Goal: Find specific page/section: Find specific page/section

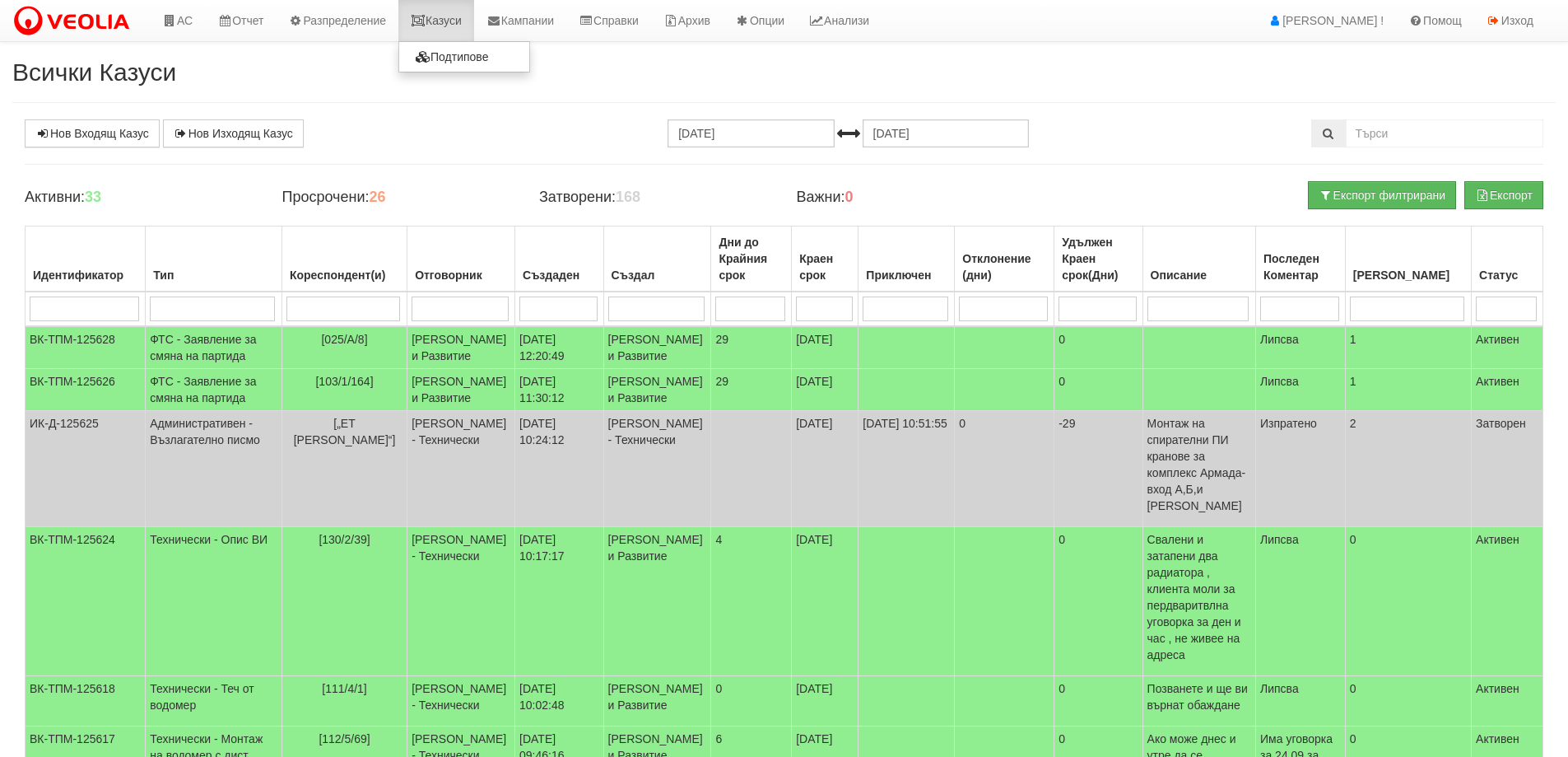
click at [434, 14] on link "Казуси" at bounding box center [436, 21] width 75 height 41
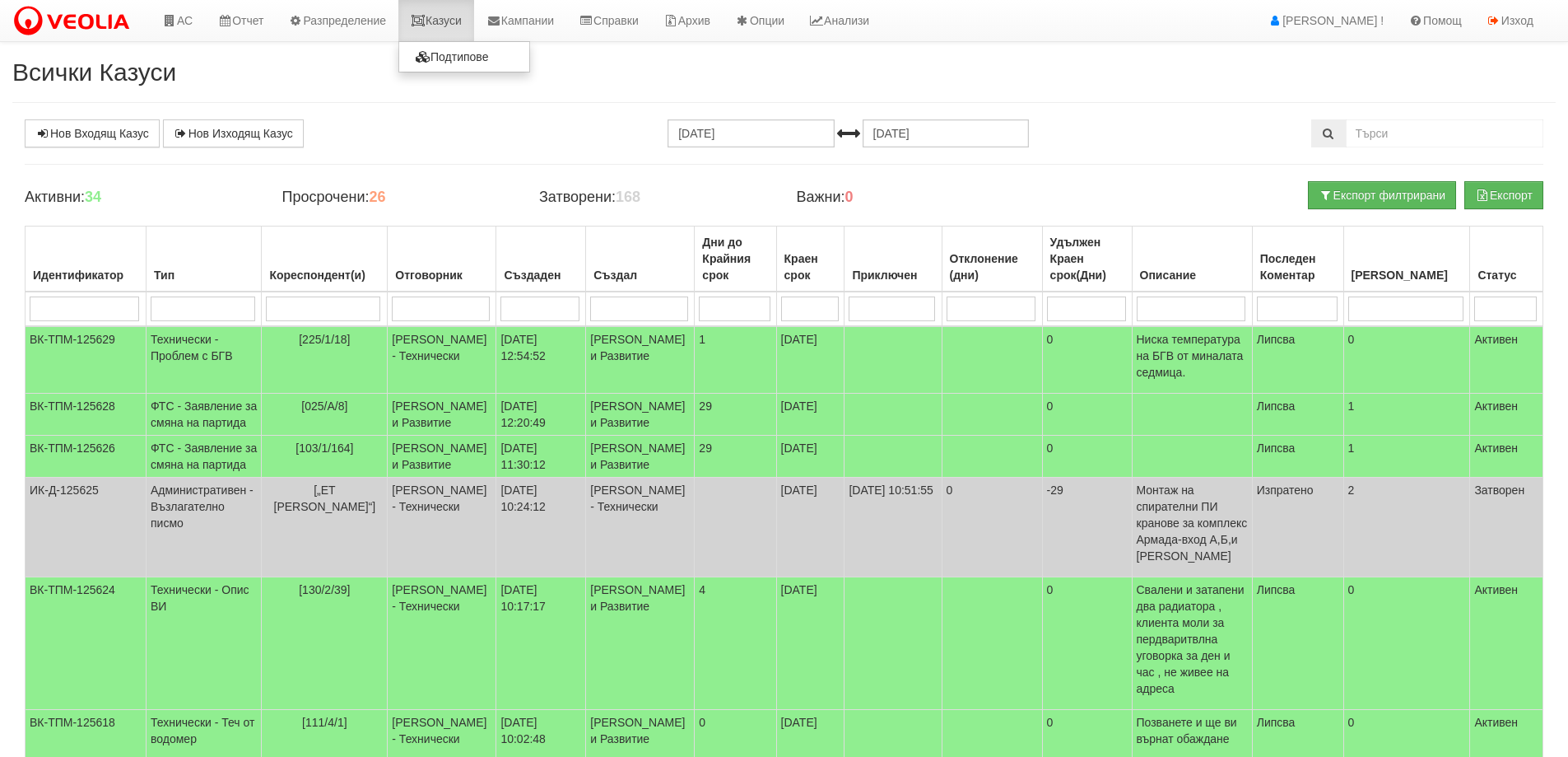
click at [438, 16] on link "Казуси" at bounding box center [436, 21] width 75 height 41
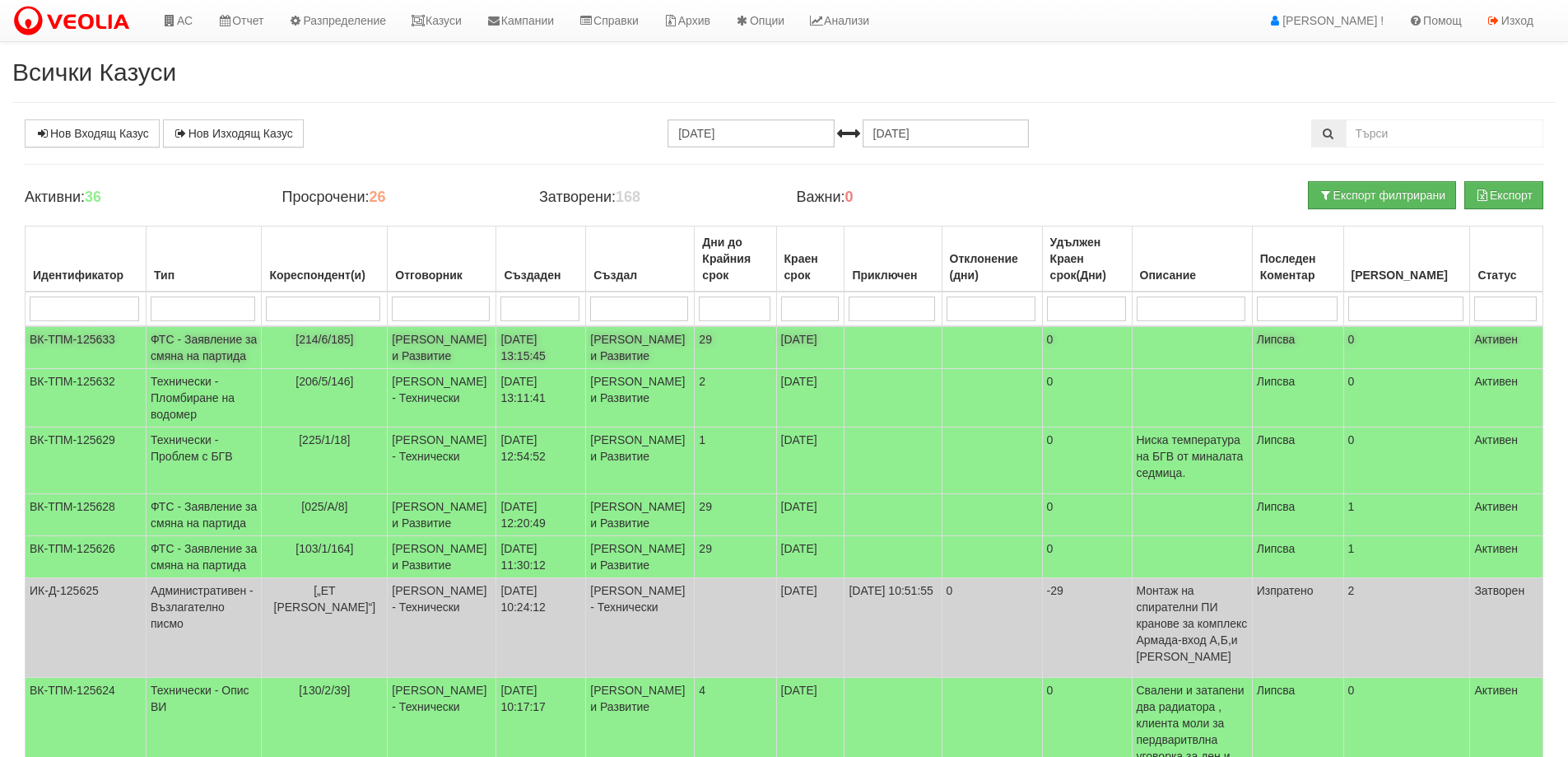
click at [449, 369] on td "[PERSON_NAME] и Развитие" at bounding box center [442, 347] width 109 height 43
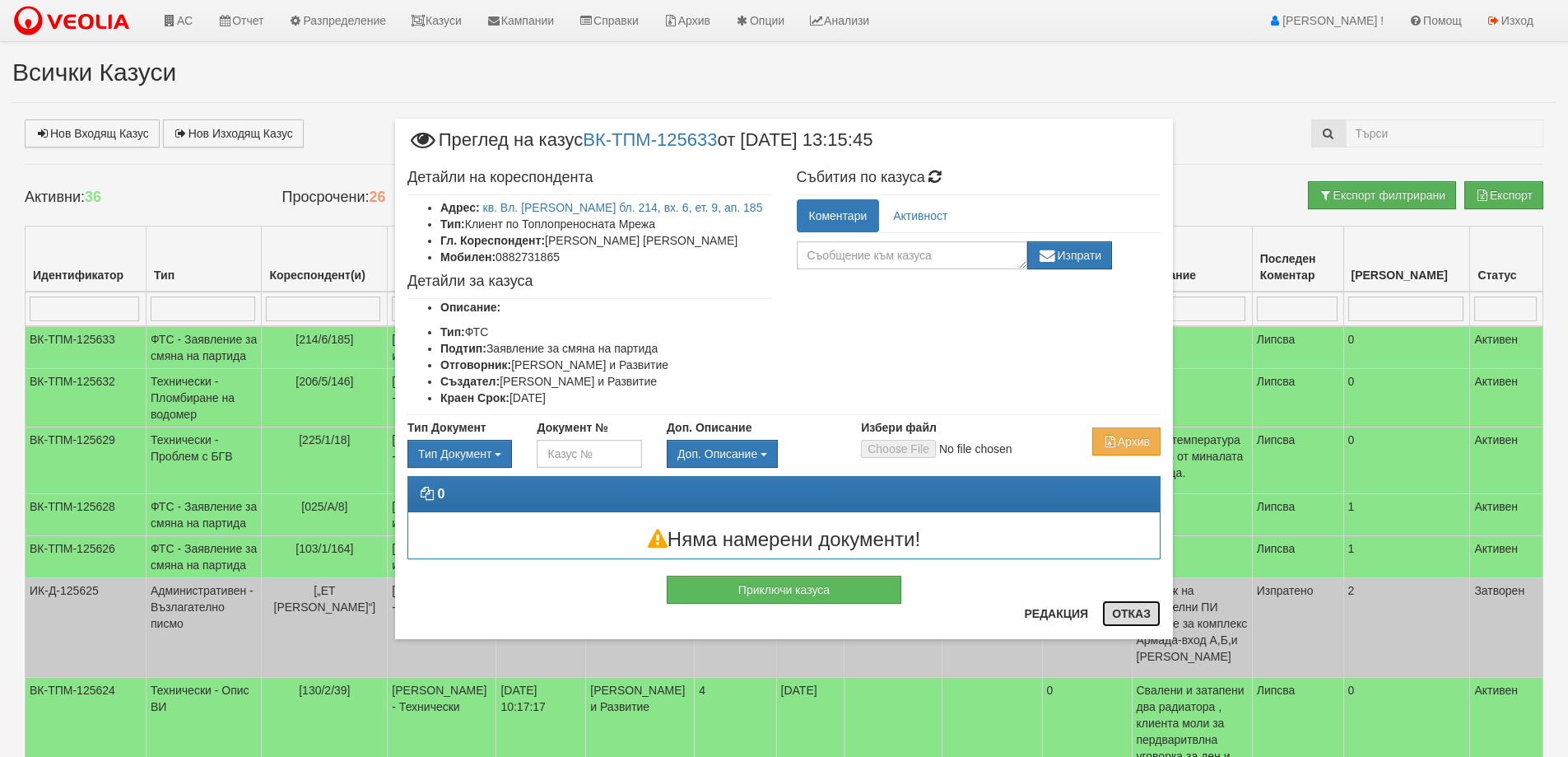
click at [1148, 616] on button "Отказ" at bounding box center [1131, 614] width 59 height 27
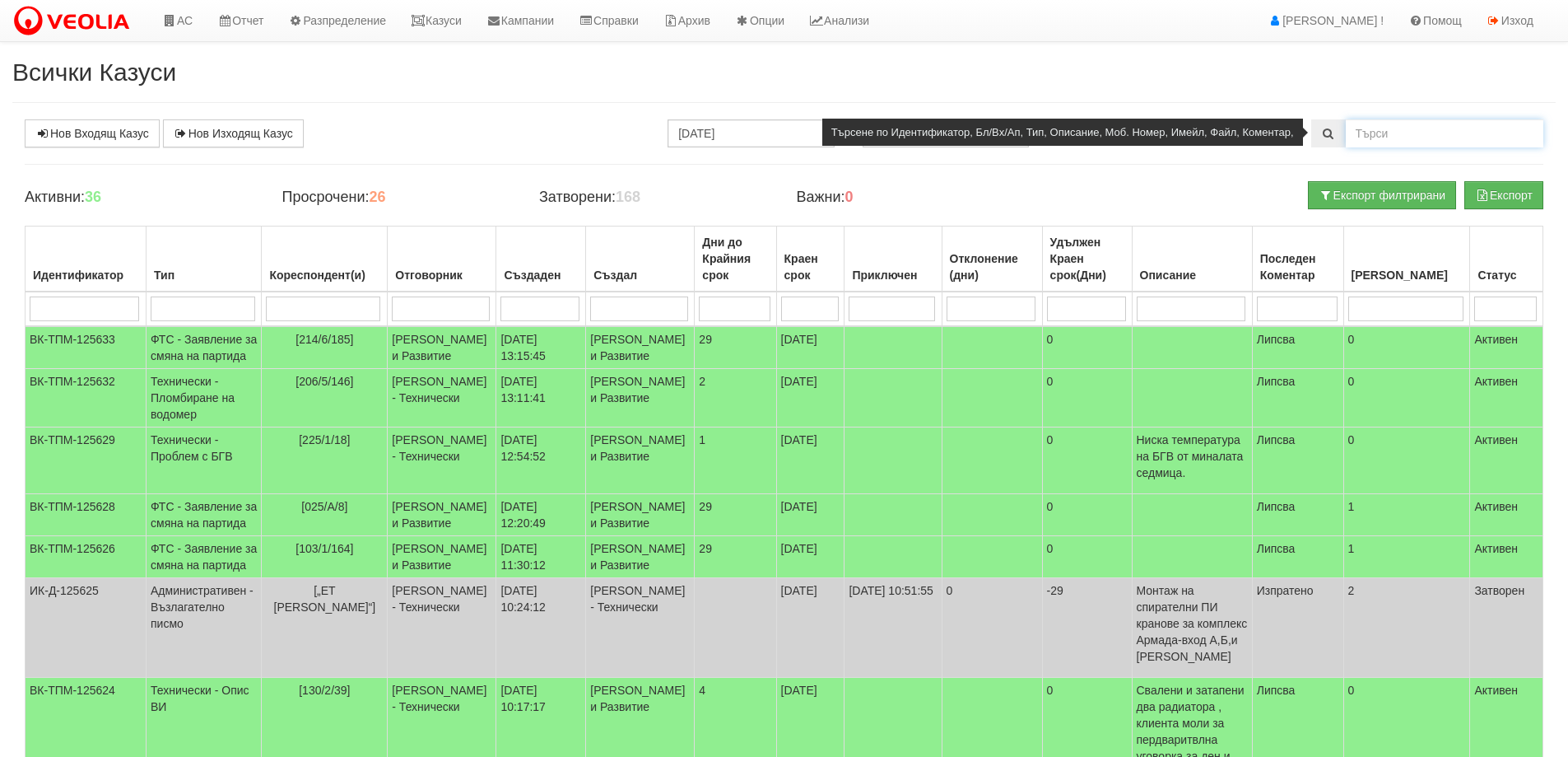
click at [1439, 140] on input "text" at bounding box center [1445, 133] width 197 height 28
type input "125508"
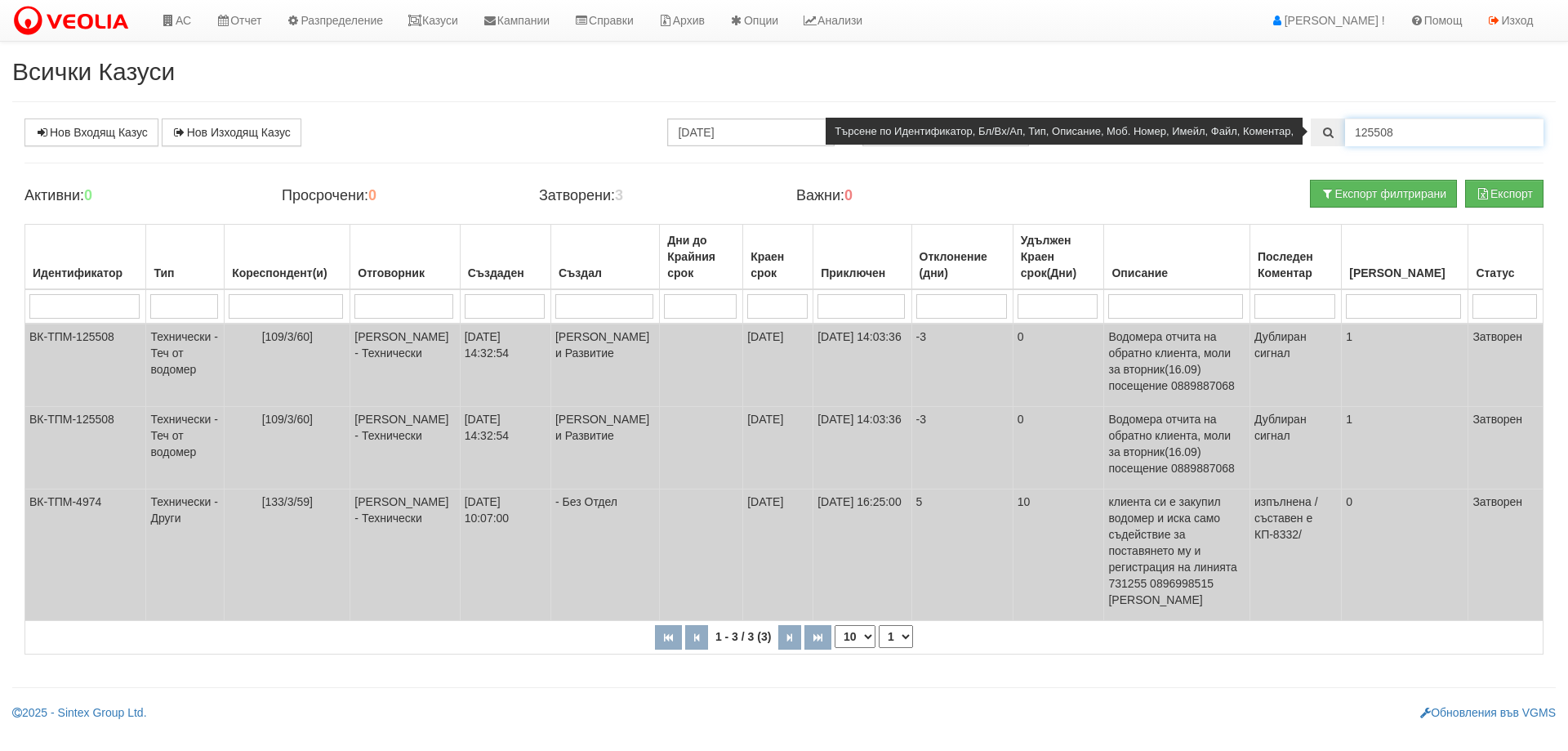
drag, startPoint x: 1417, startPoint y: 134, endPoint x: 1329, endPoint y: 127, distance: 88.3
click at [1329, 127] on div "125508" at bounding box center [1427, 132] width 233 height 28
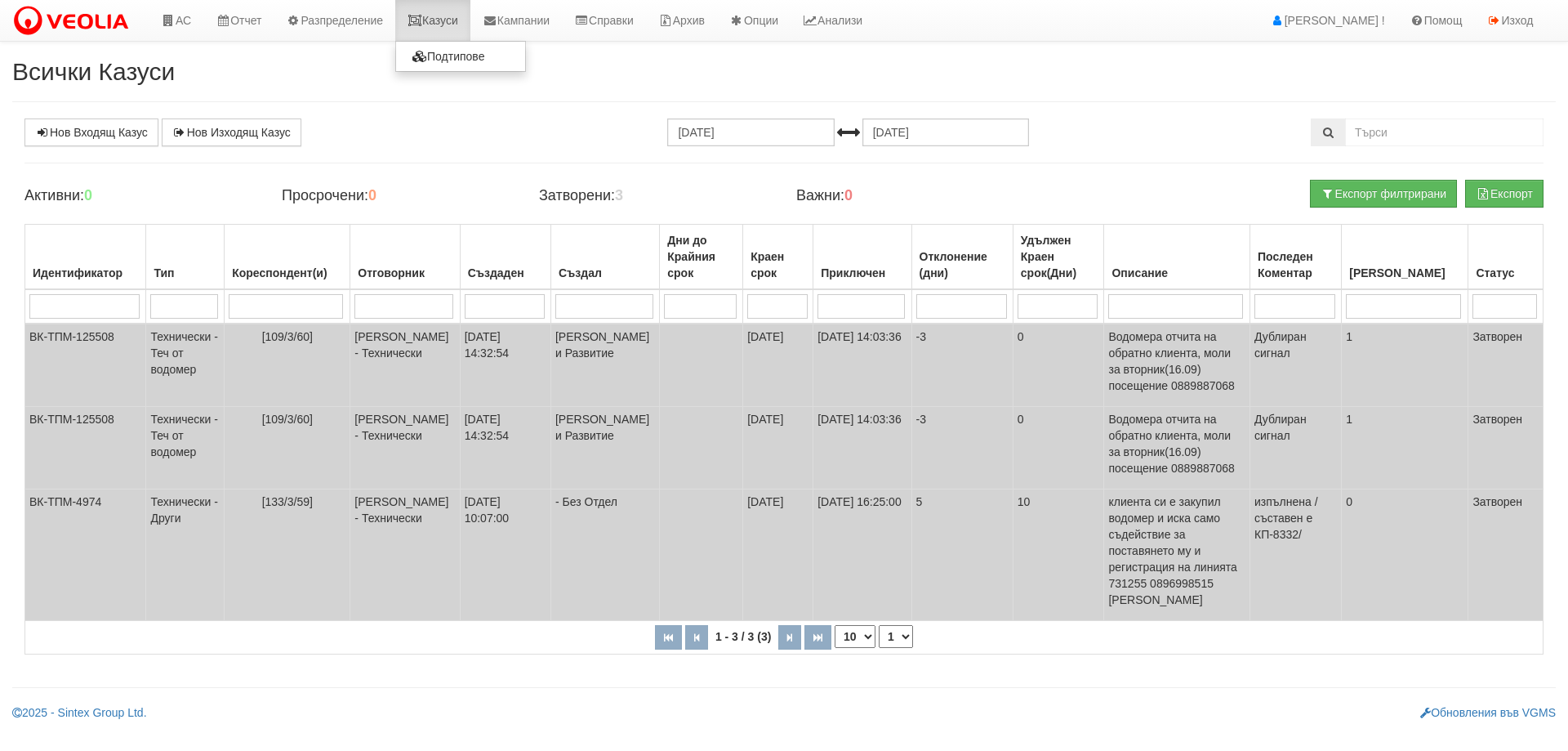
click at [465, 26] on link "Казуси" at bounding box center [432, 21] width 75 height 41
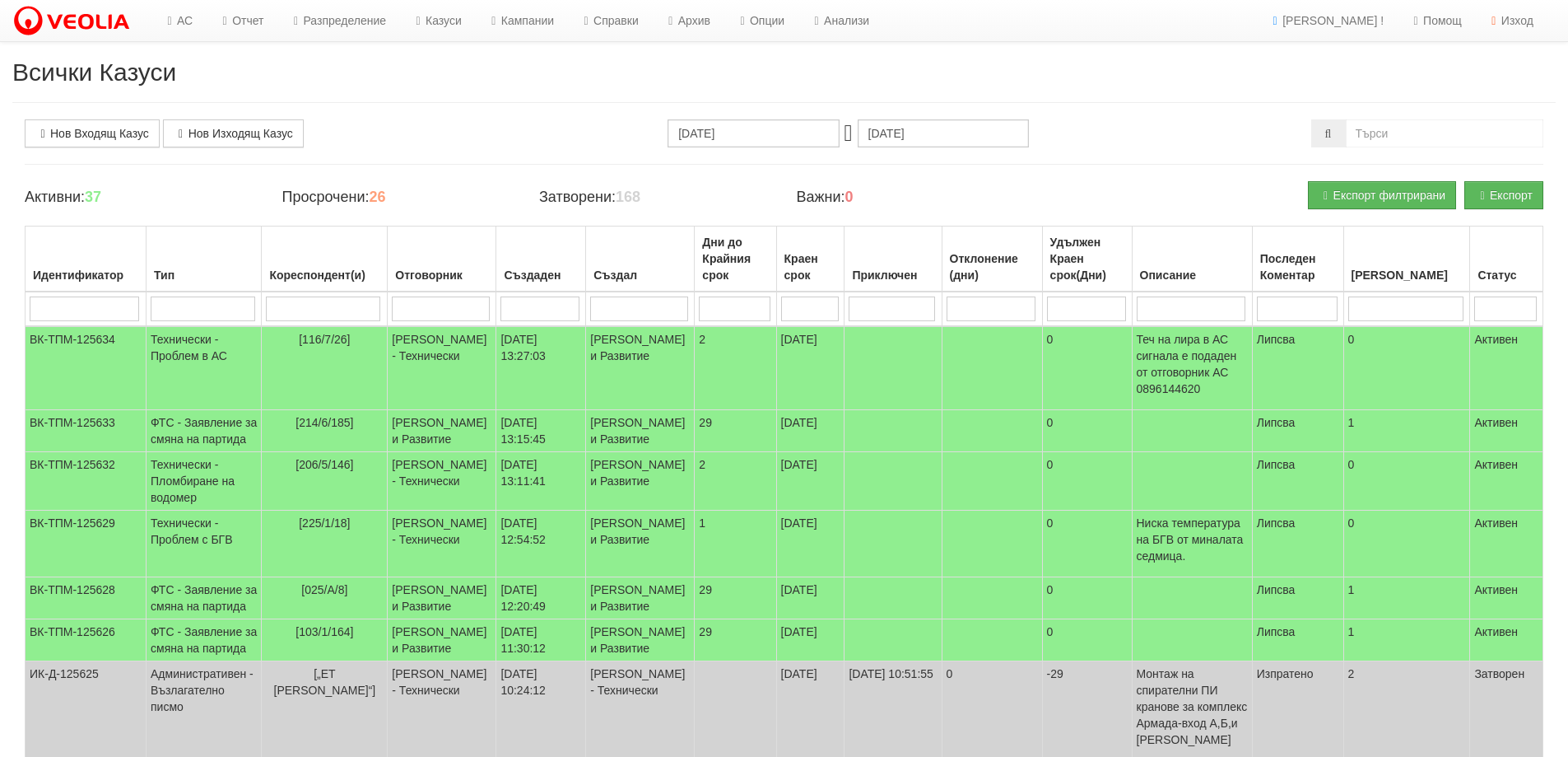
click at [341, 313] on input "search" at bounding box center [323, 308] width 114 height 25
type input "70/1"
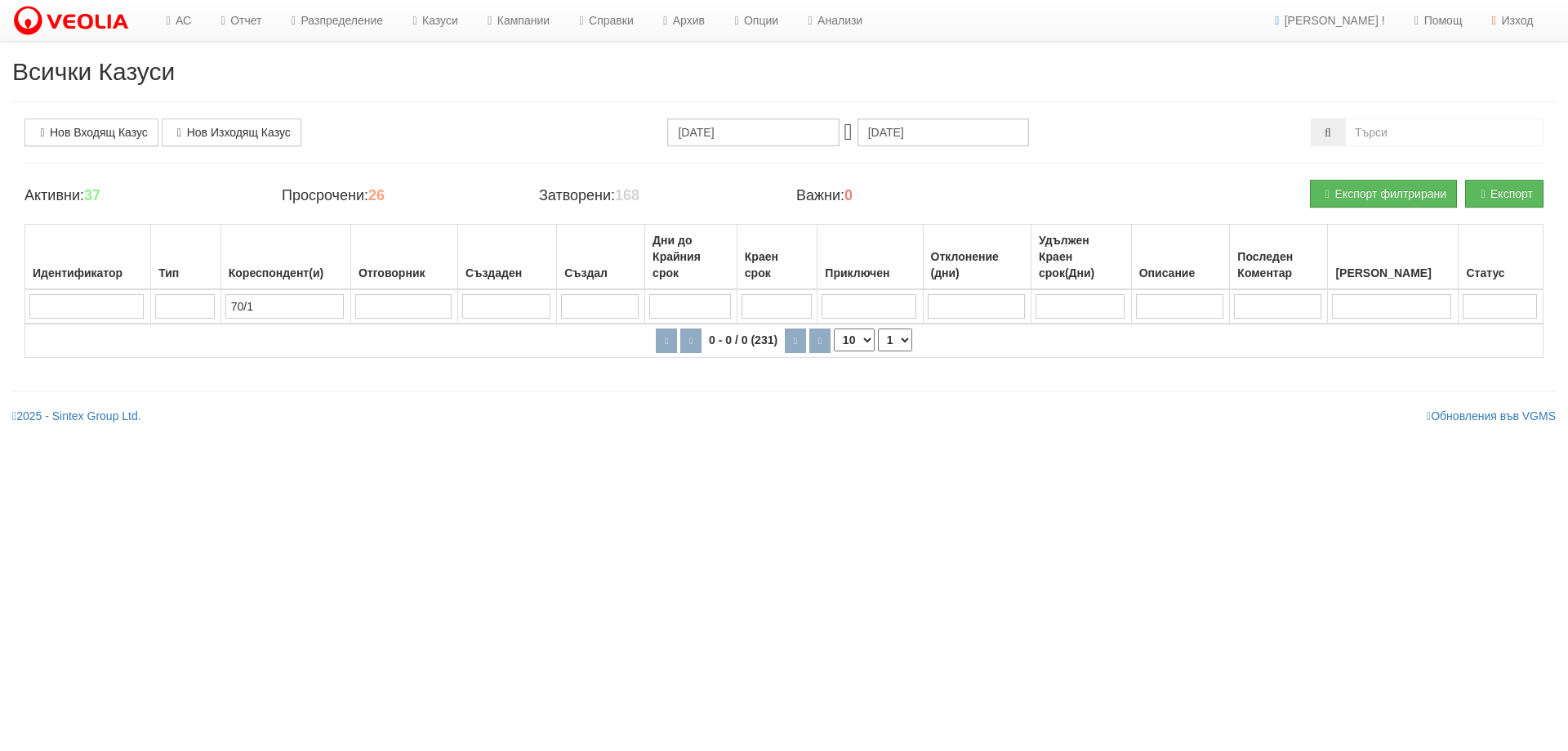
type input "70/"
type input "7"
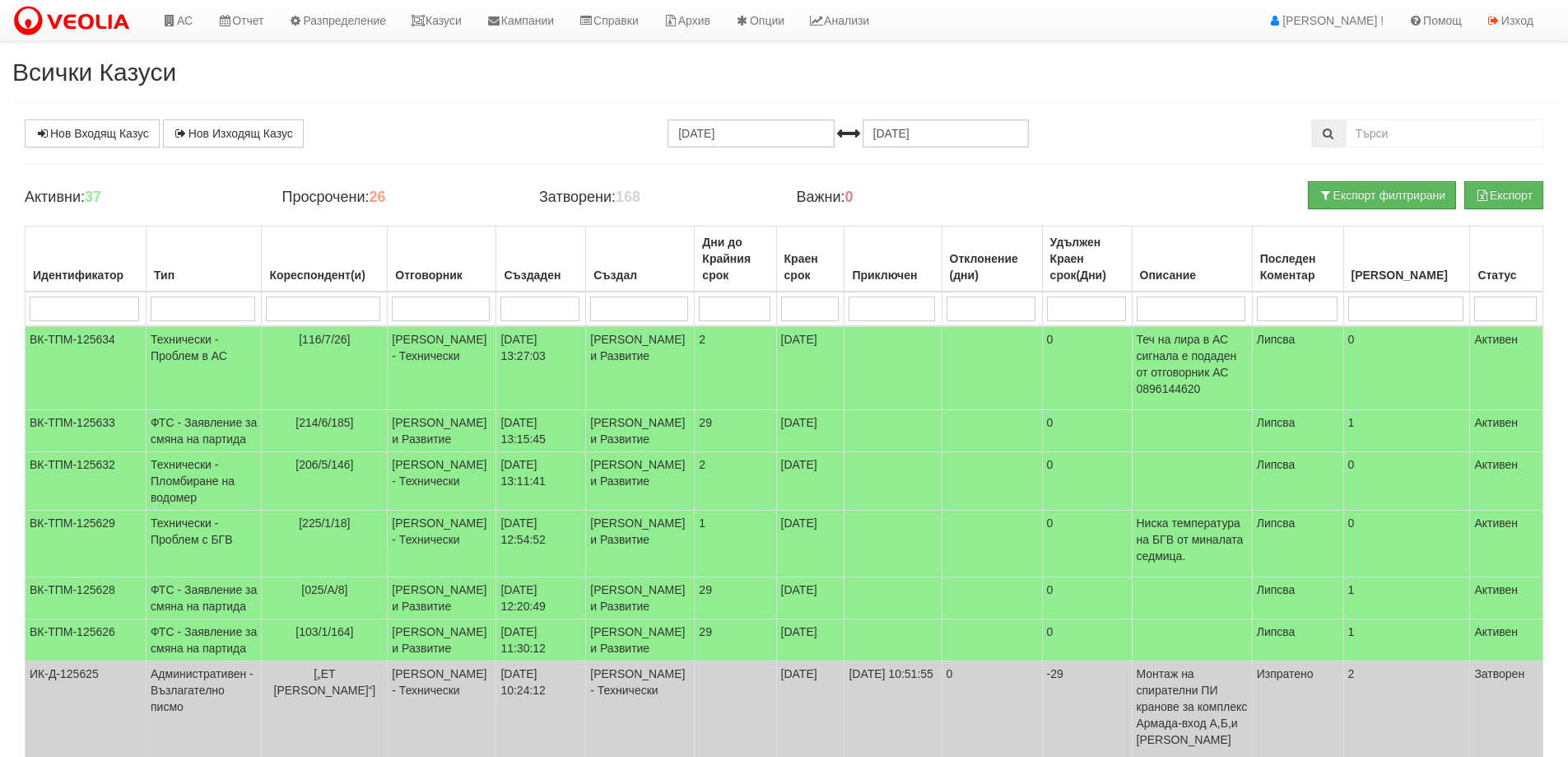
type input "1"
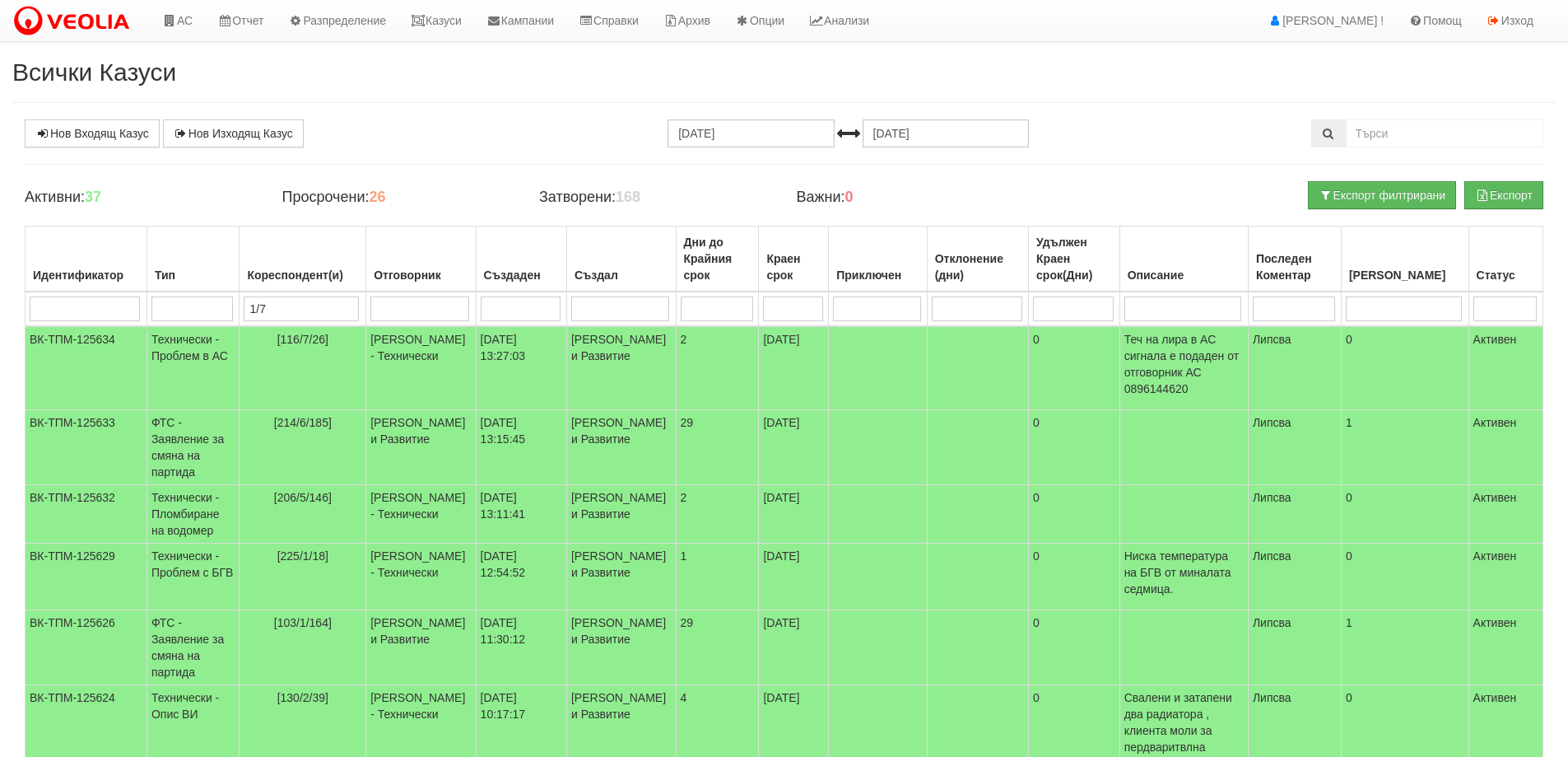
type input "1/70"
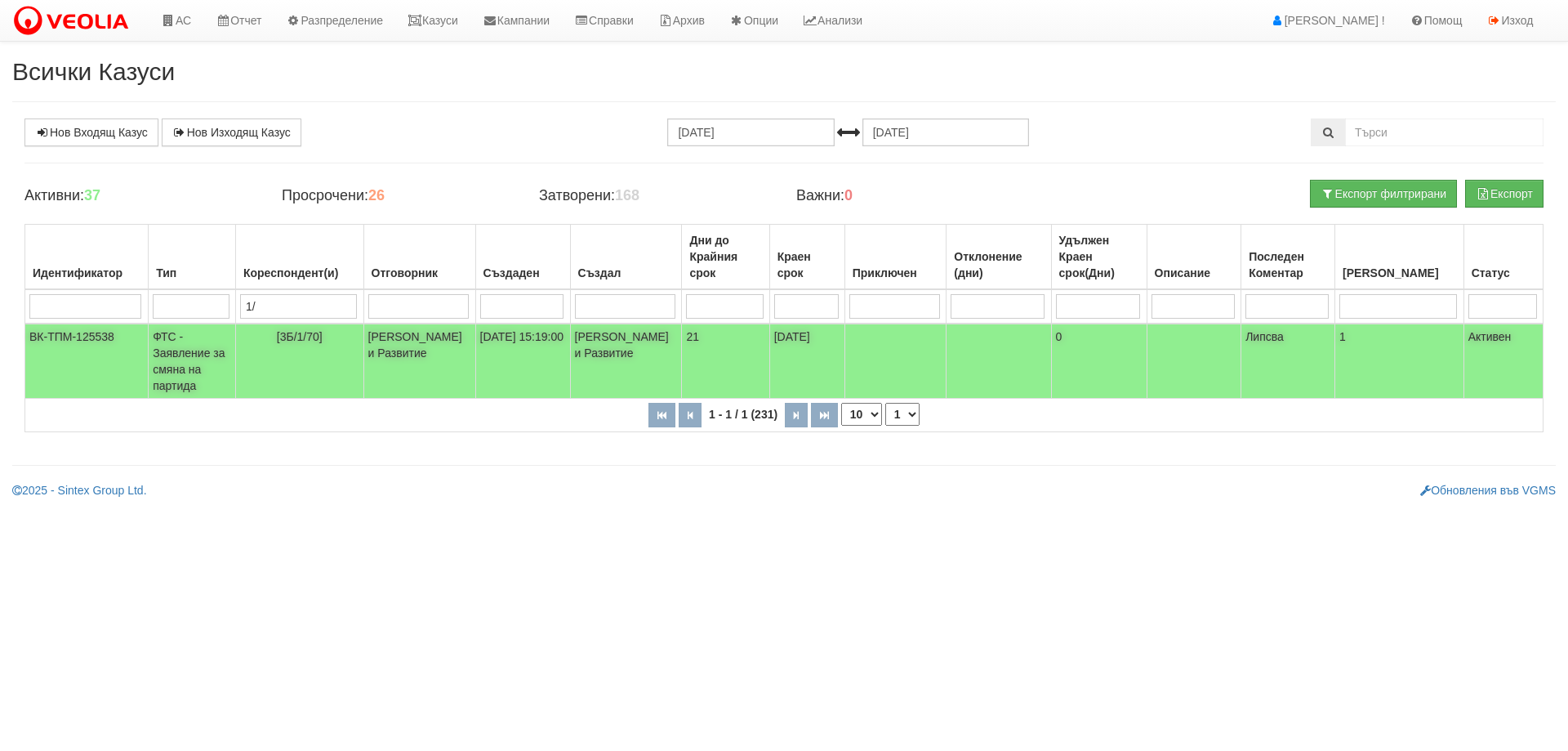
type input "1"
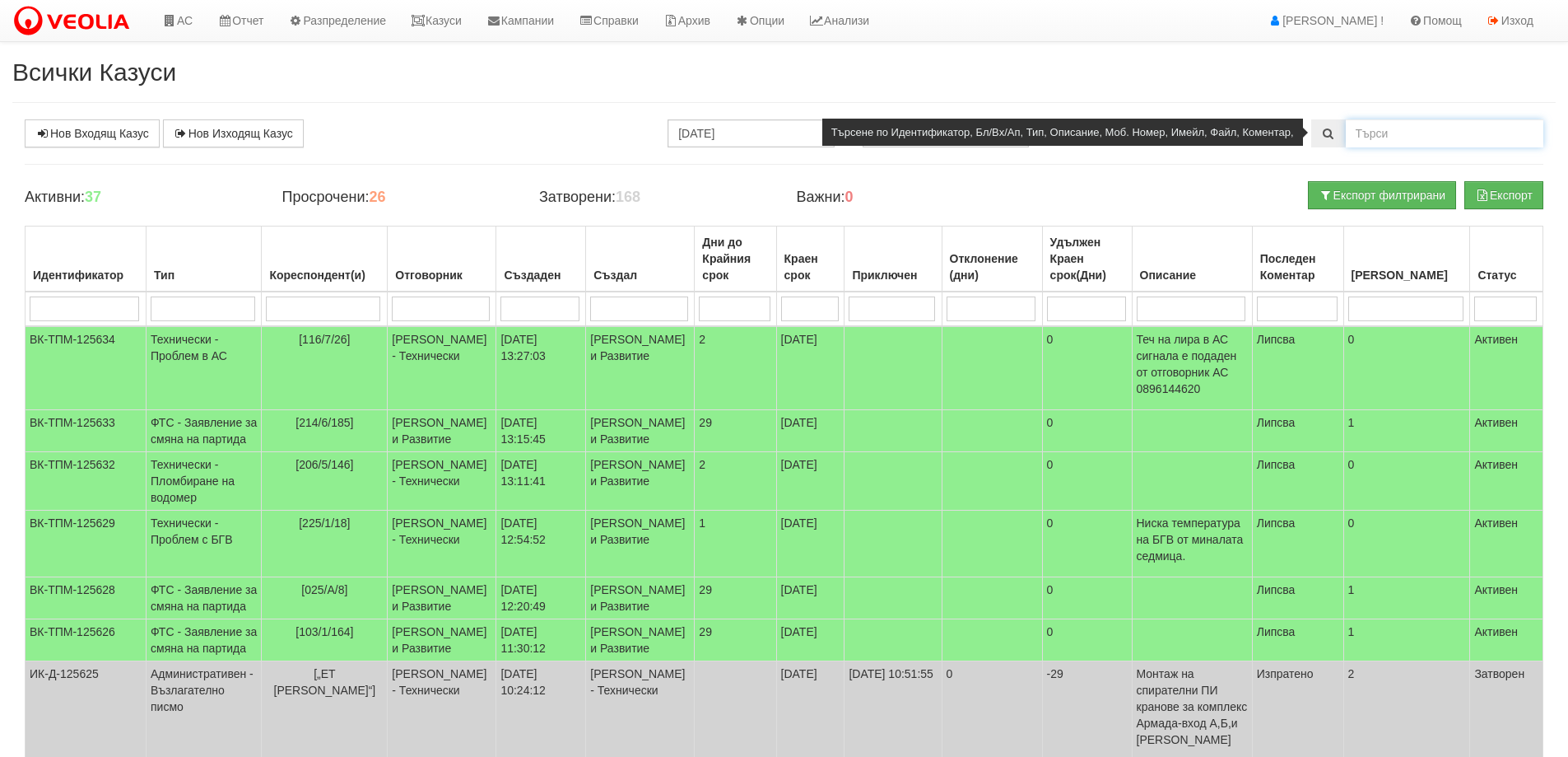
click at [1354, 136] on input "text" at bounding box center [1445, 133] width 197 height 28
type input "миглена косева"
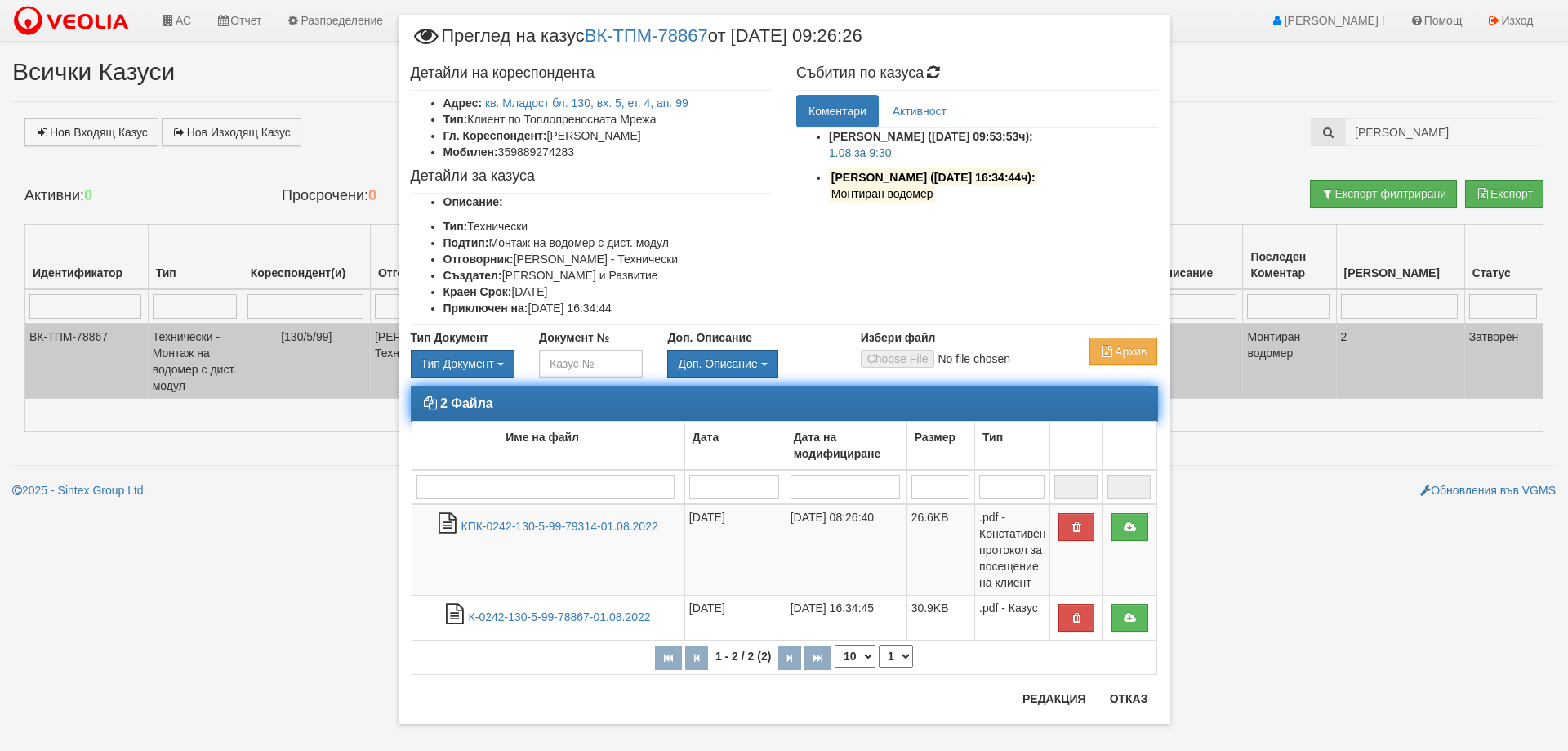
scroll to position [40, 0]
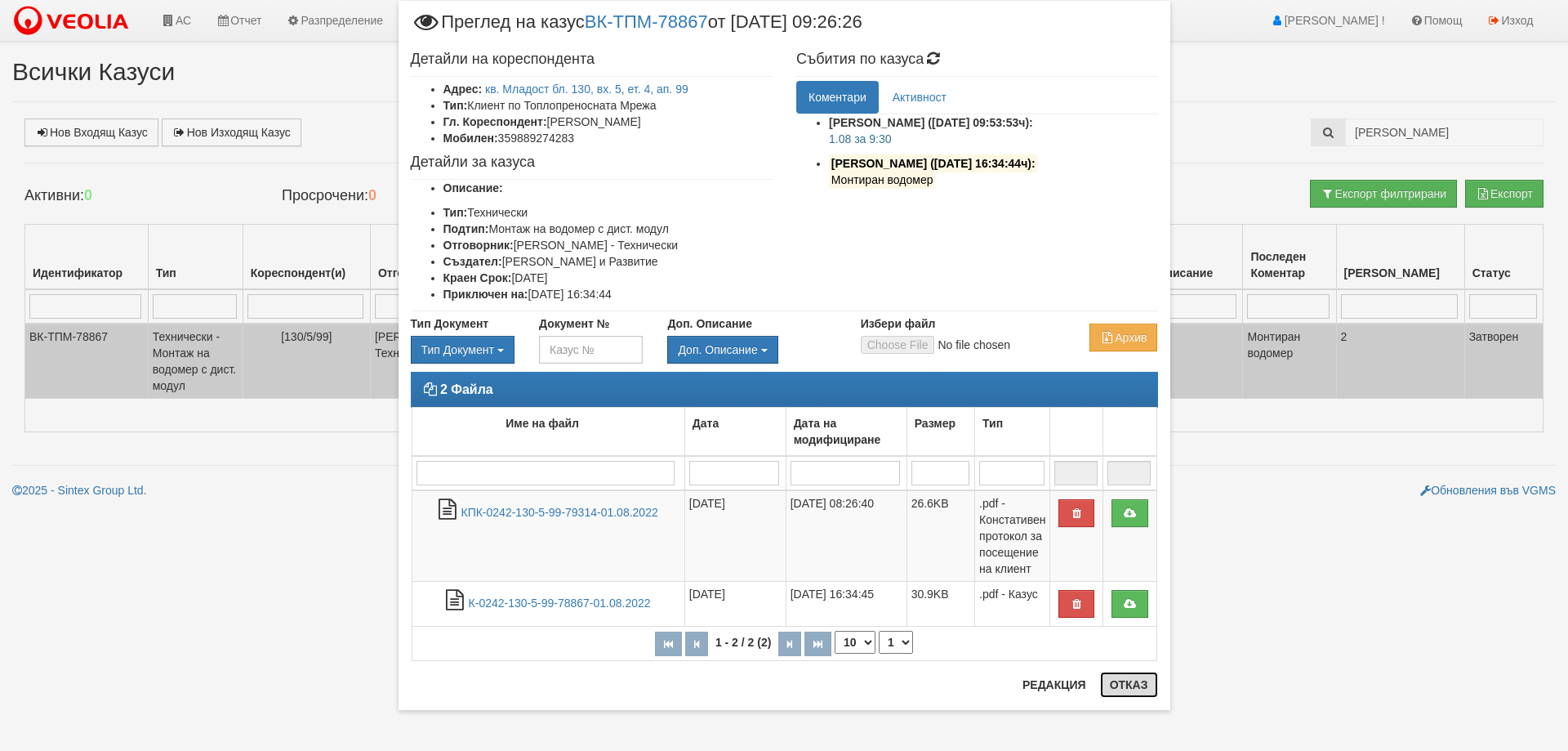
click at [1131, 687] on button "Отказ" at bounding box center [1129, 684] width 58 height 26
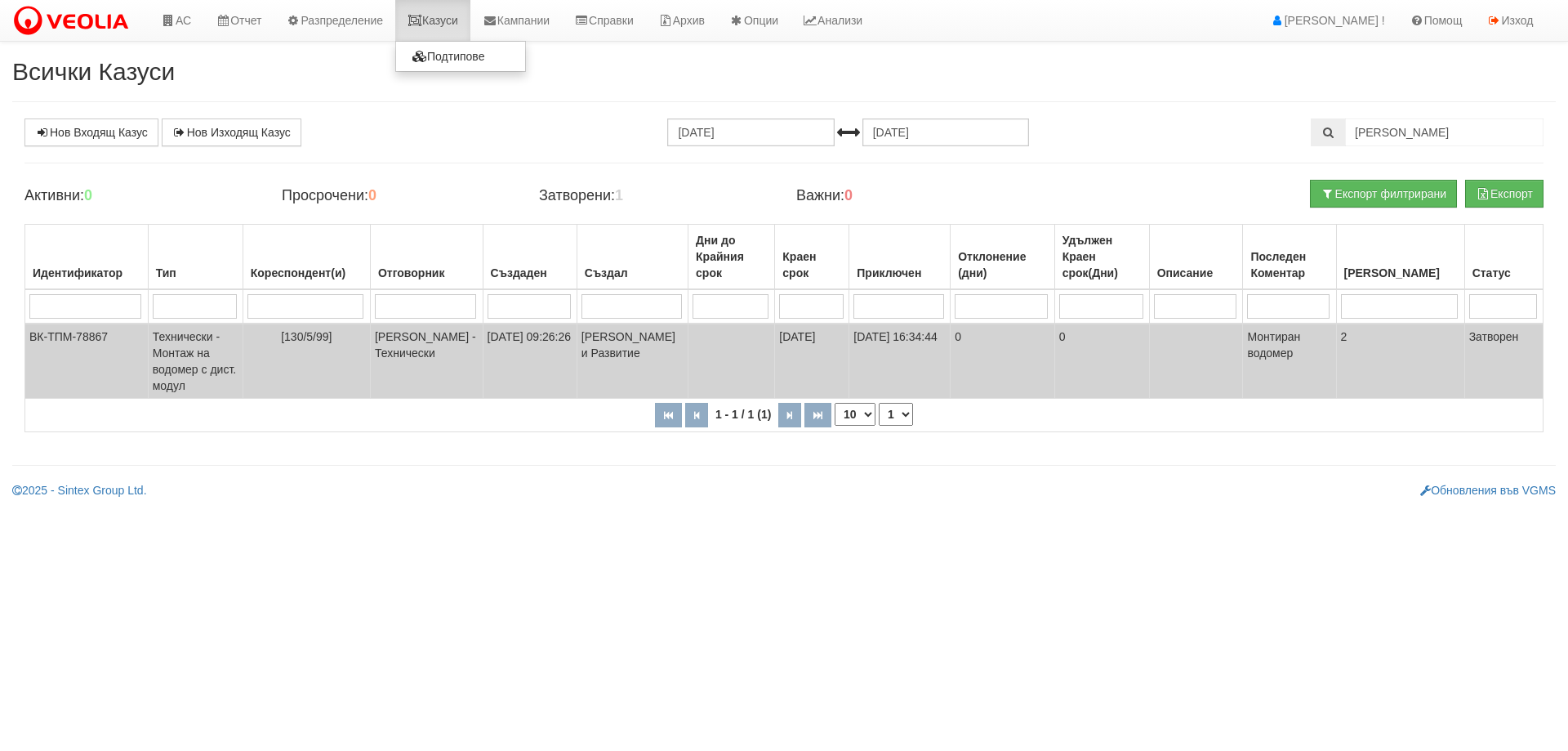
click at [432, 24] on link "Казуси" at bounding box center [432, 21] width 75 height 41
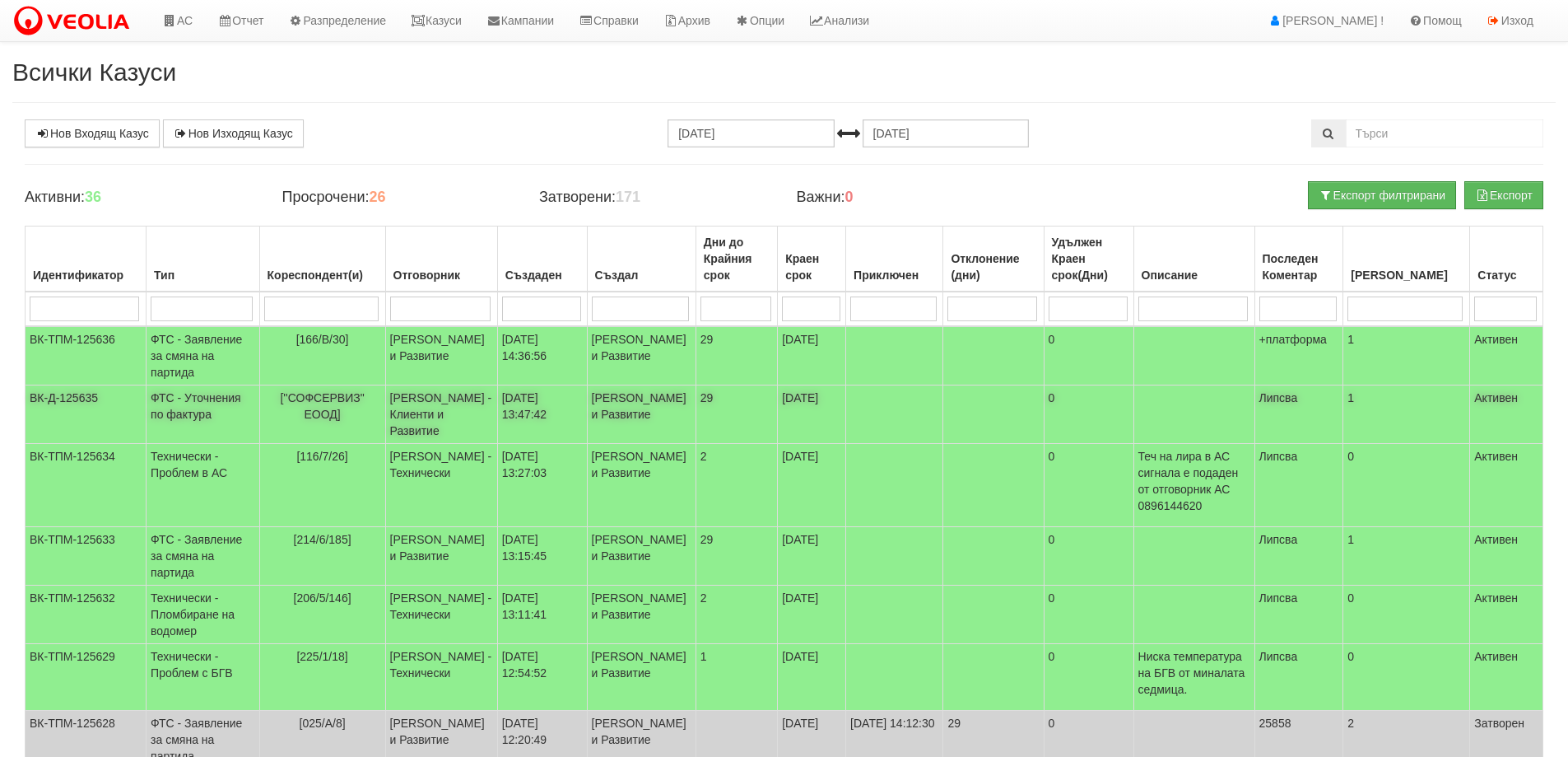
click at [385, 438] on td "[''СОФСЕРВИЗ" ЕООД]" at bounding box center [322, 415] width 126 height 59
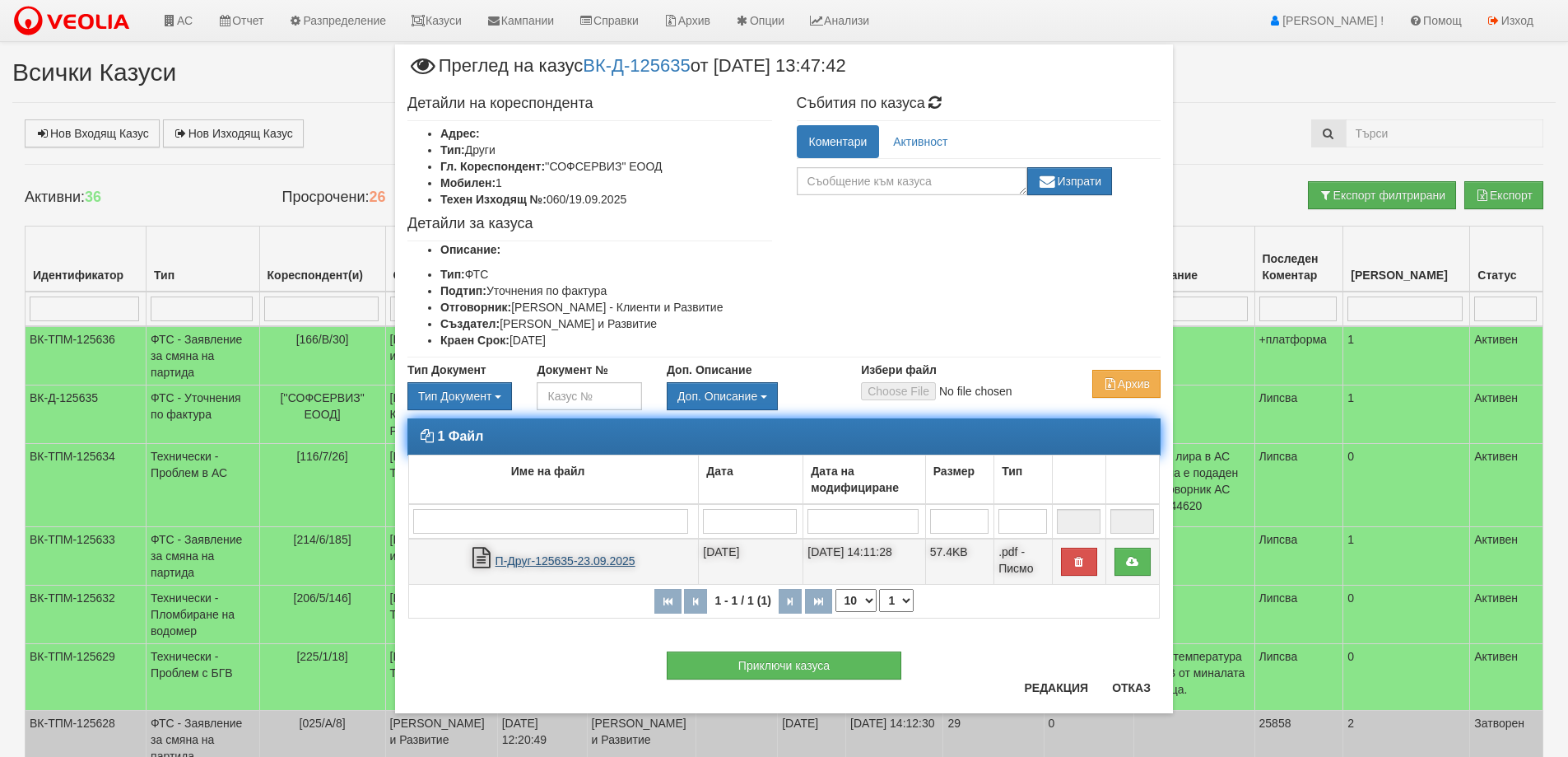
click at [524, 554] on link "П-Друг-125635-23.09.2025" at bounding box center [565, 560] width 140 height 13
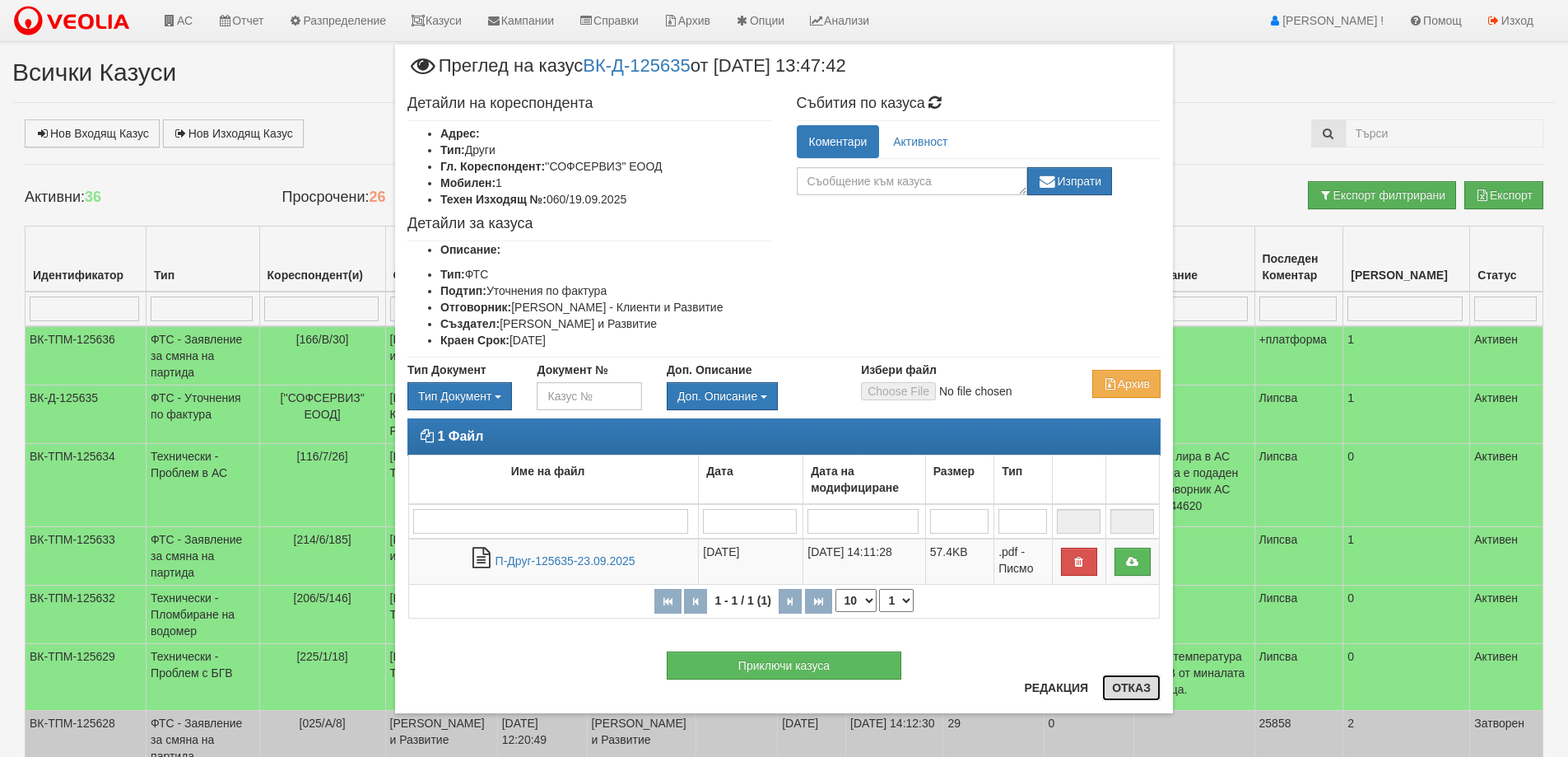
click at [1146, 681] on button "Отказ" at bounding box center [1131, 687] width 59 height 27
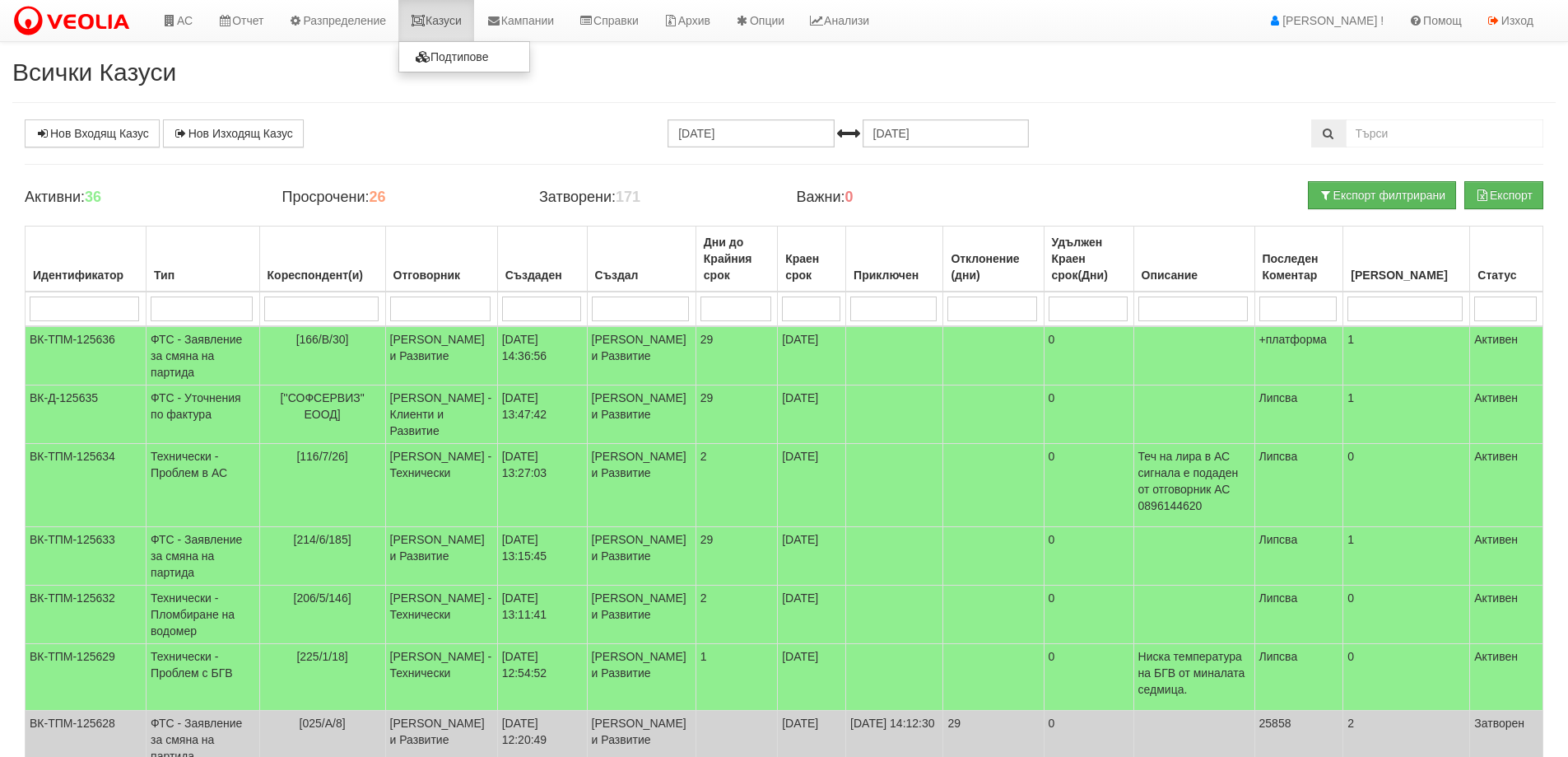
drag, startPoint x: 467, startPoint y: 20, endPoint x: 477, endPoint y: 37, distance: 19.7
click at [467, 21] on link "Казуси" at bounding box center [436, 21] width 75 height 41
click at [456, 21] on link "Казуси" at bounding box center [436, 21] width 75 height 41
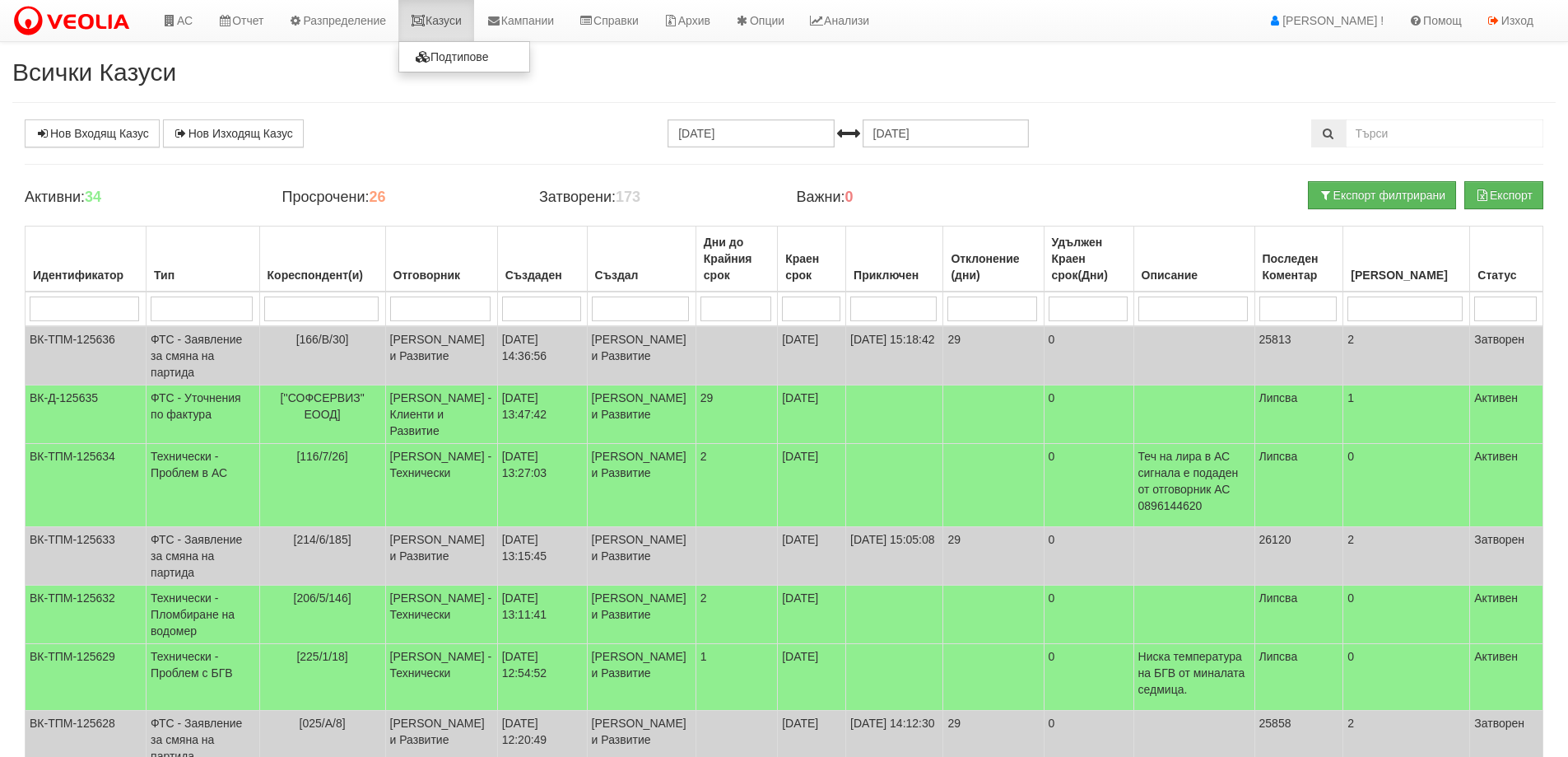
click at [456, 13] on link "Казуси" at bounding box center [436, 21] width 75 height 41
click at [455, 27] on link "Казуси" at bounding box center [436, 21] width 75 height 41
click at [442, 24] on link "Казуси" at bounding box center [436, 21] width 75 height 41
click at [425, 18] on icon at bounding box center [418, 21] width 15 height 12
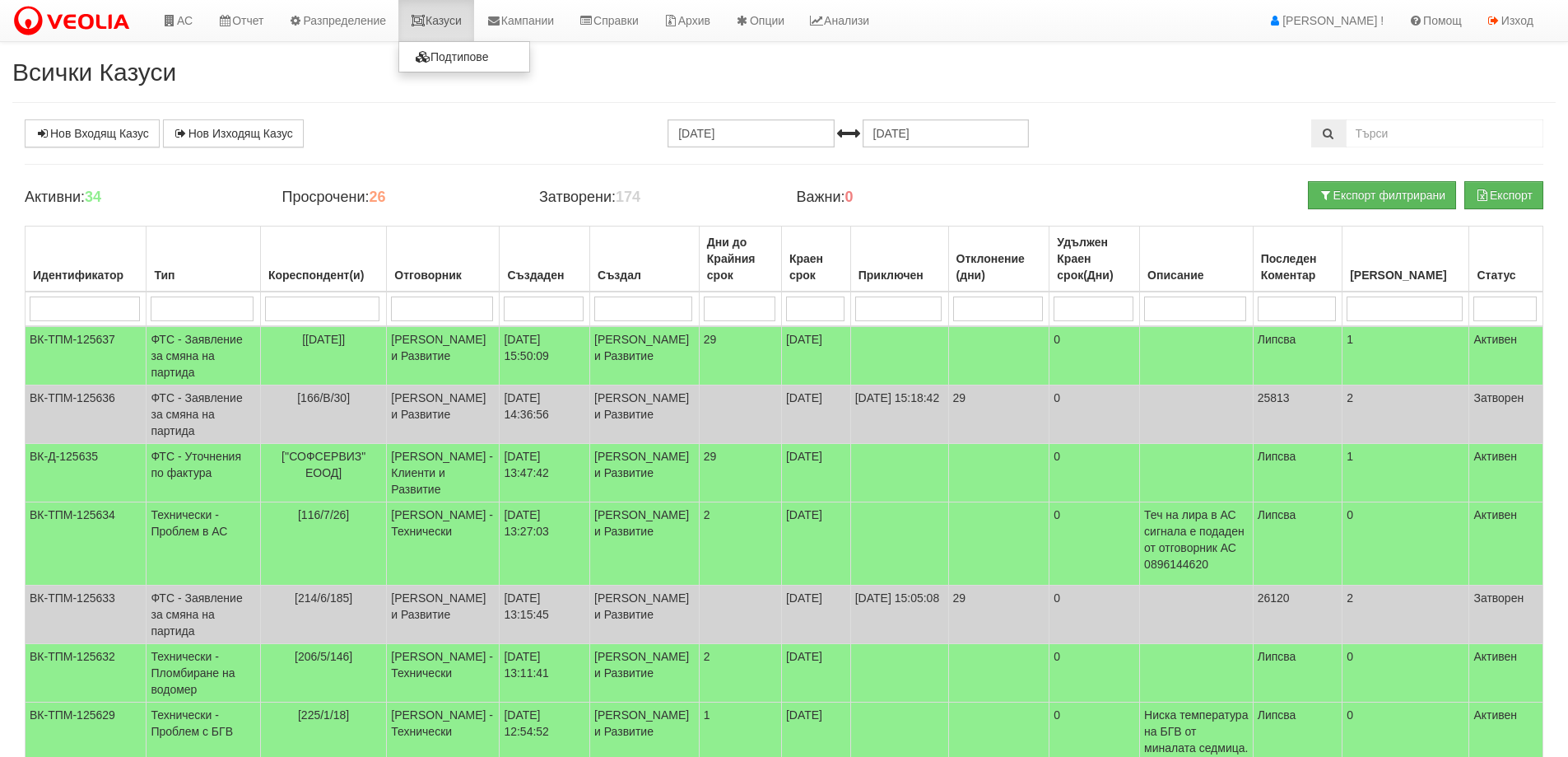
click at [435, 11] on link "Казуси" at bounding box center [436, 21] width 75 height 41
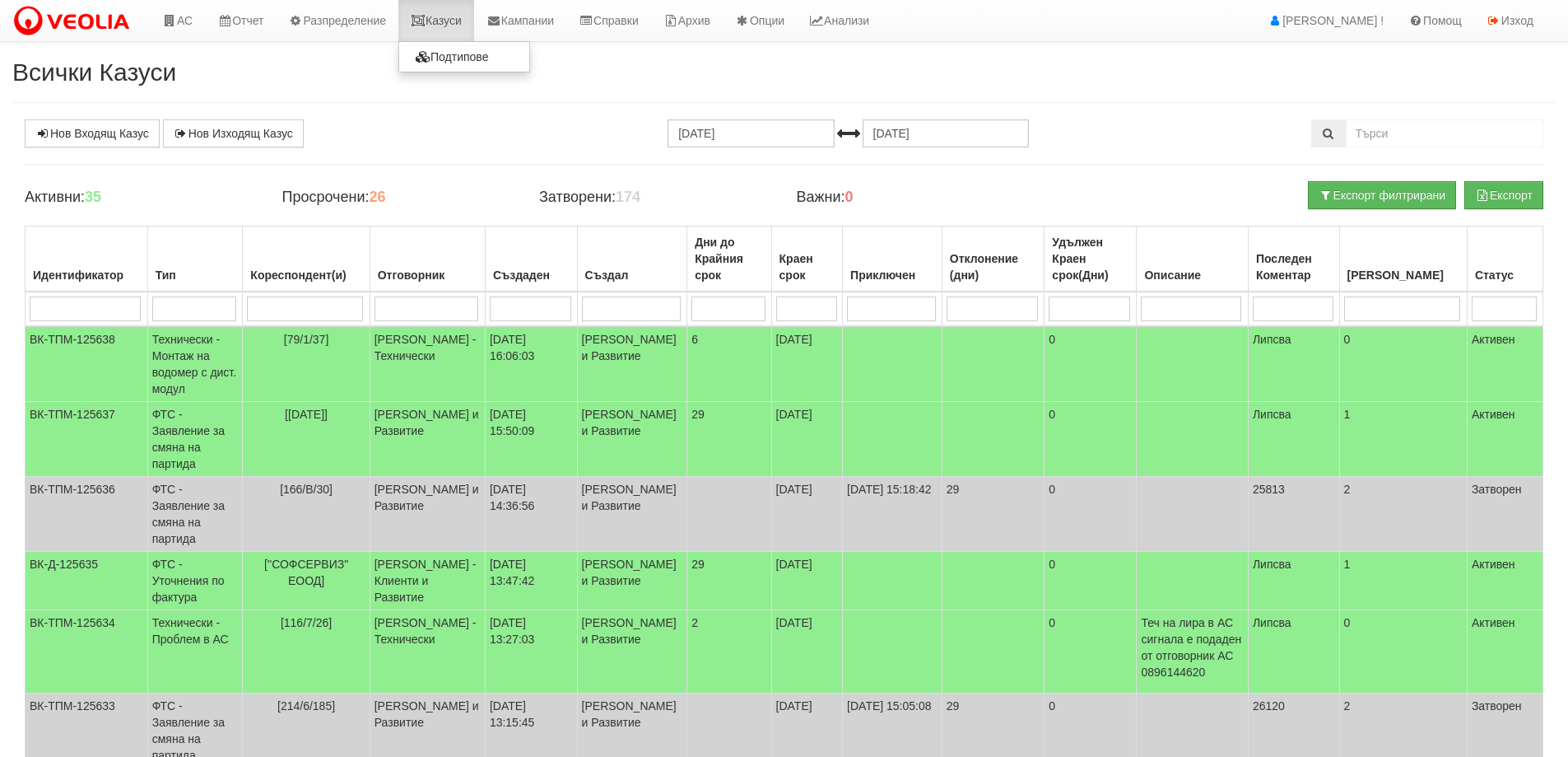
click at [443, 25] on link "Казуси" at bounding box center [436, 21] width 75 height 41
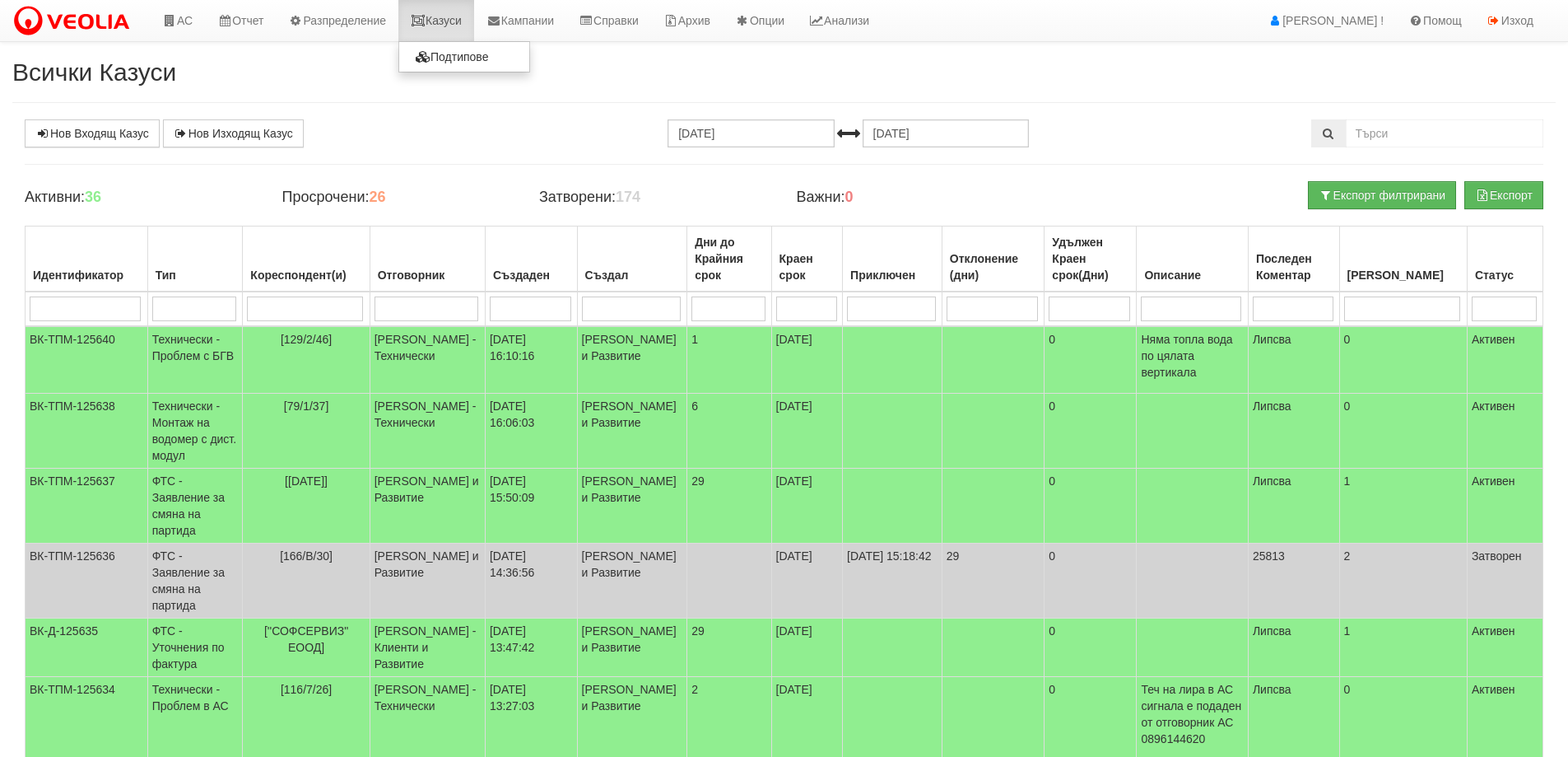
click at [443, 13] on link "Казуси" at bounding box center [436, 21] width 75 height 41
